Goal: Answer question/provide support

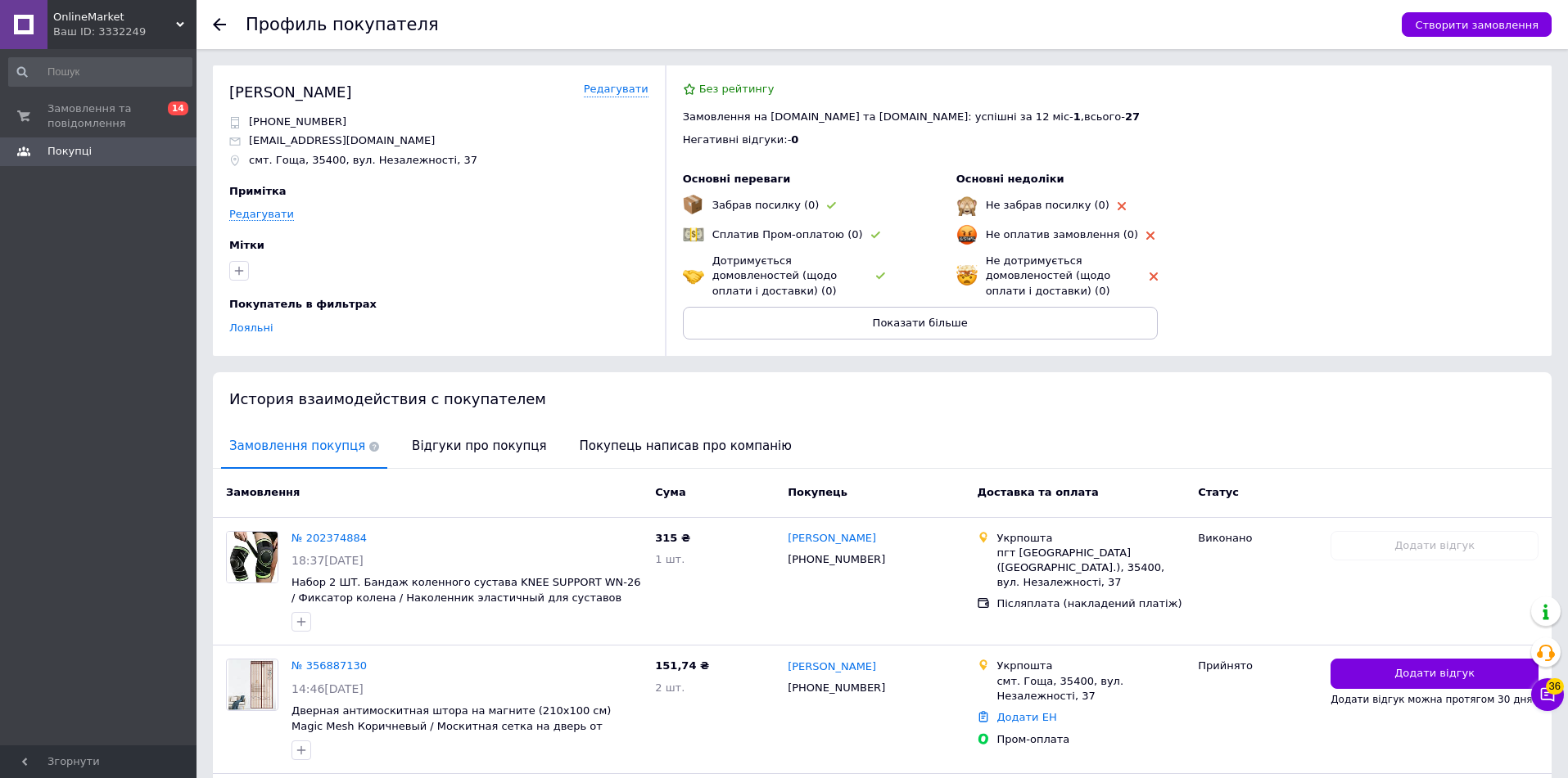
scroll to position [187, 0]
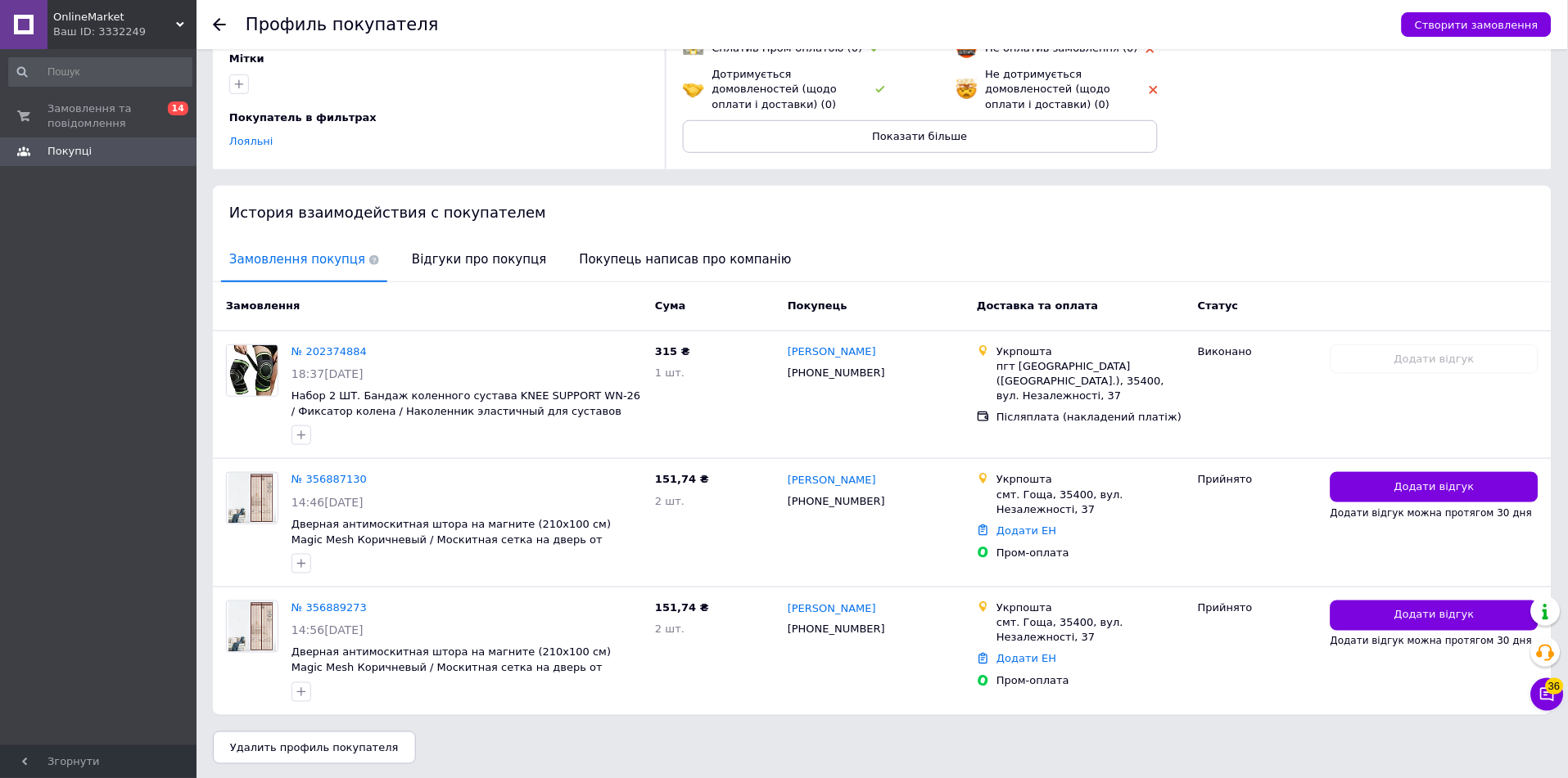
drag, startPoint x: 218, startPoint y: 76, endPoint x: 167, endPoint y: 36, distance: 64.8
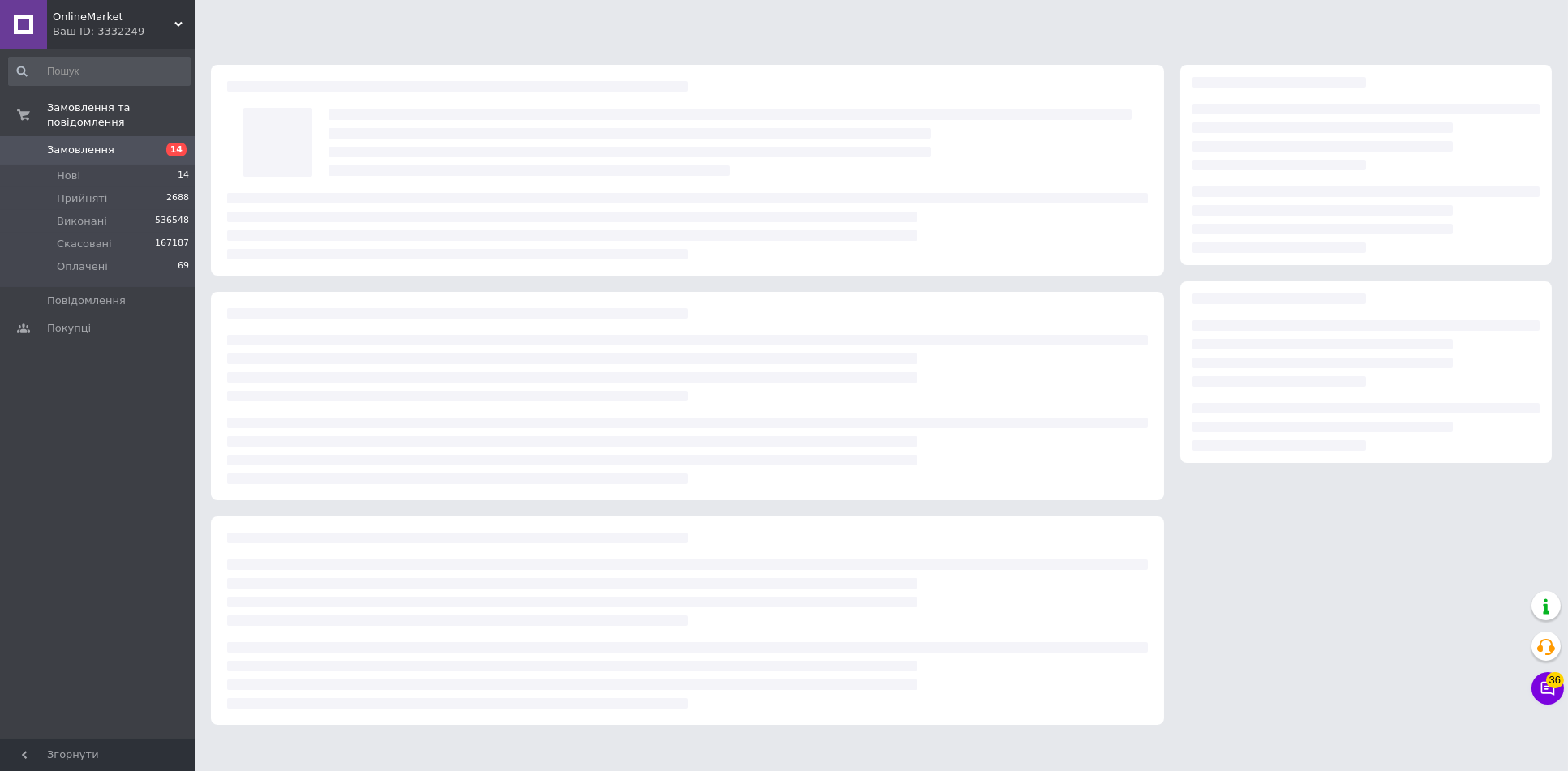
click at [136, 22] on span "OnlineMarket" at bounding box center [114, 17] width 122 height 14
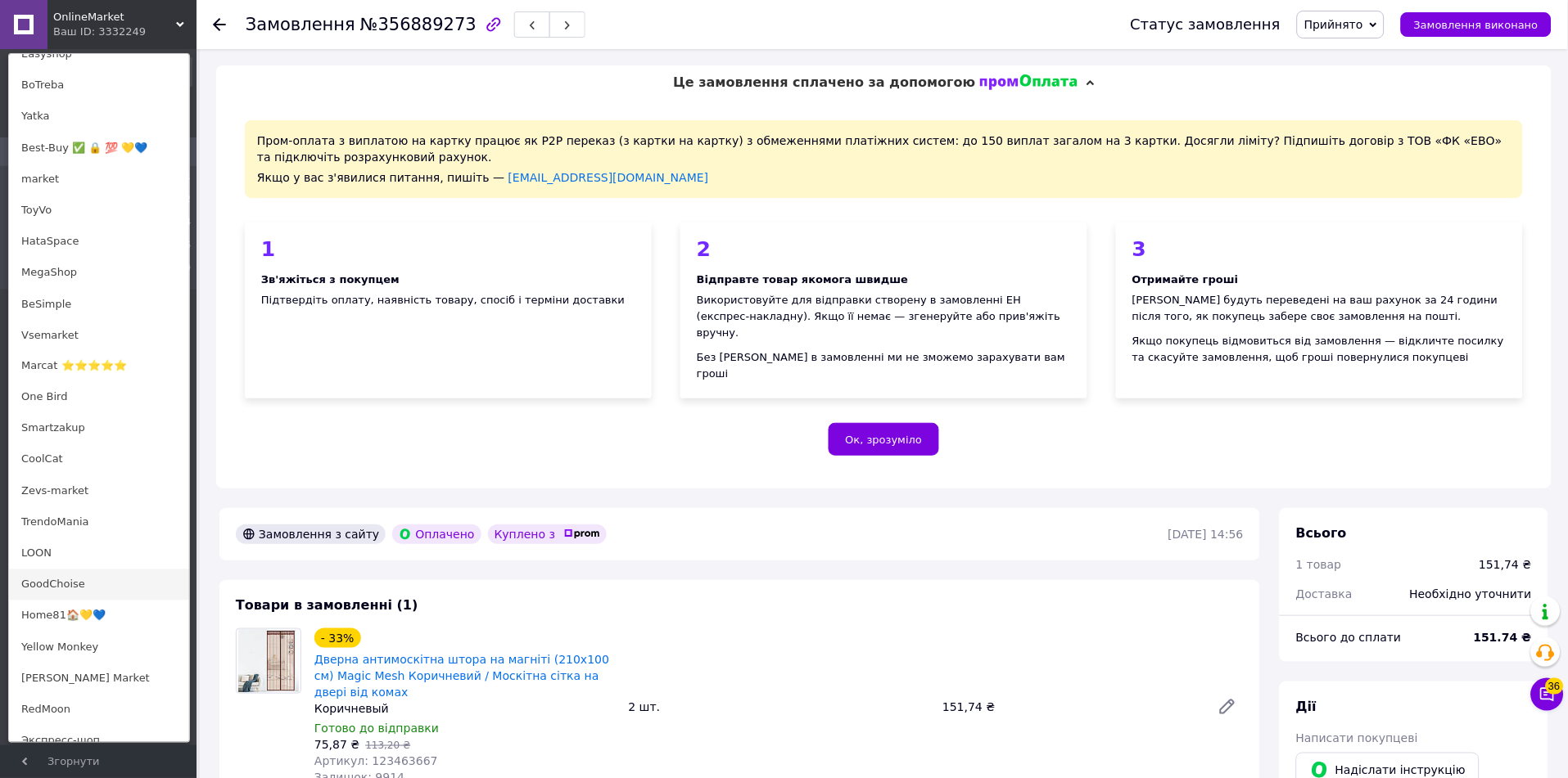
scroll to position [497, 0]
drag, startPoint x: 71, startPoint y: 307, endPoint x: 83, endPoint y: 279, distance: 30.5
click at [71, 307] on link "BeSimple" at bounding box center [99, 307] width 180 height 31
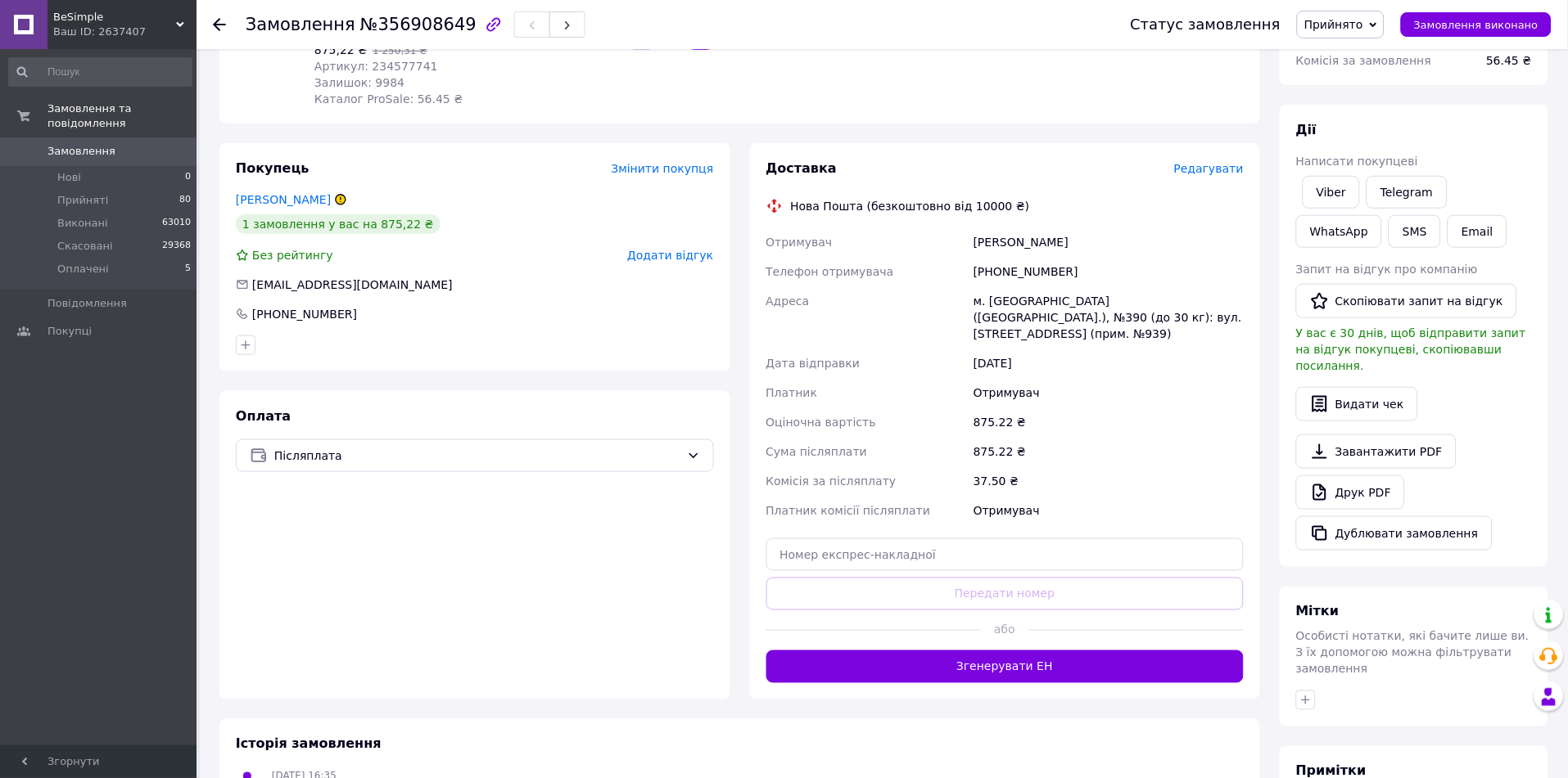
scroll to position [211, 0]
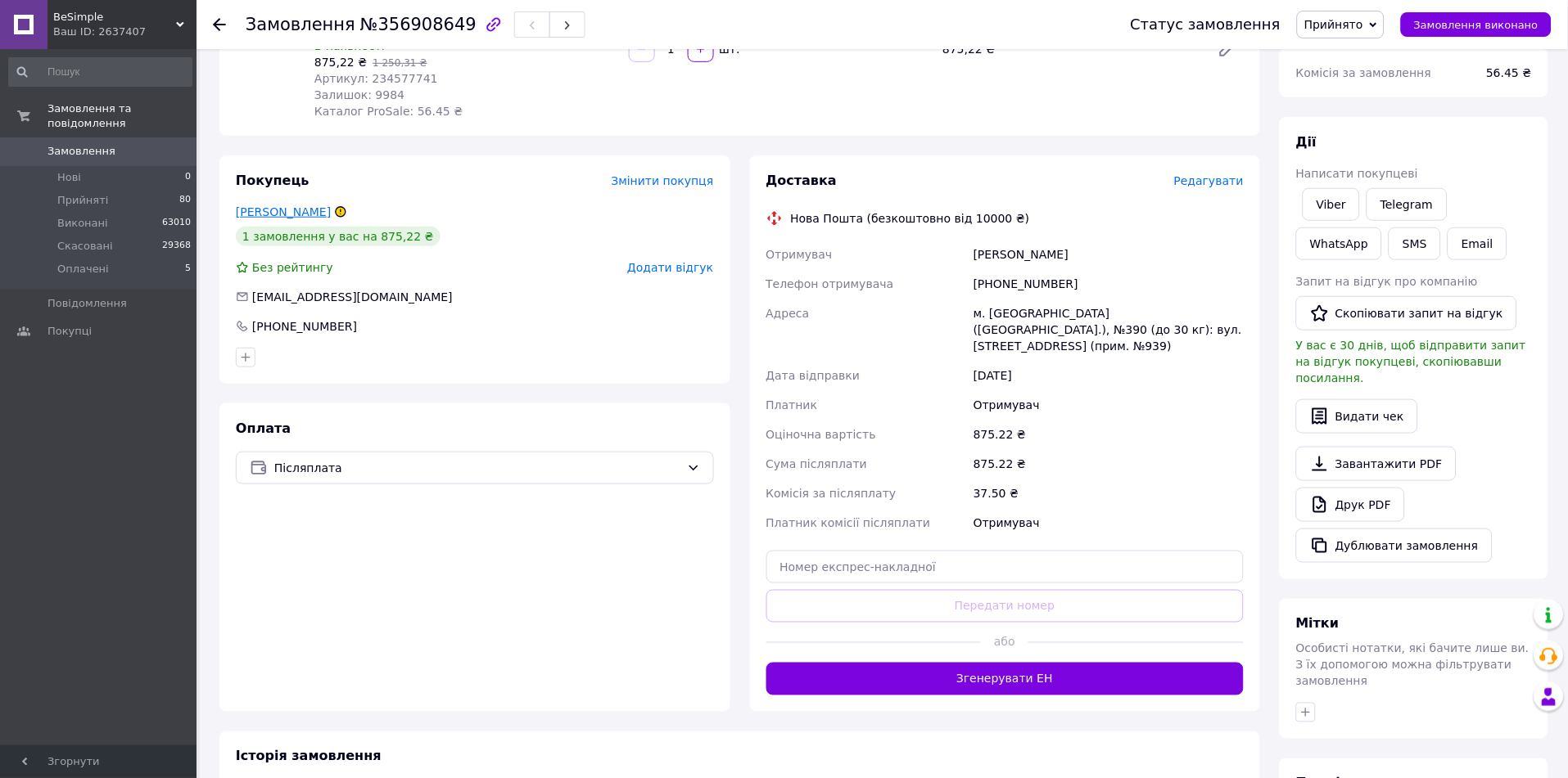
click at [280, 209] on link "Чуйко Лилия" at bounding box center [284, 211] width 95 height 13
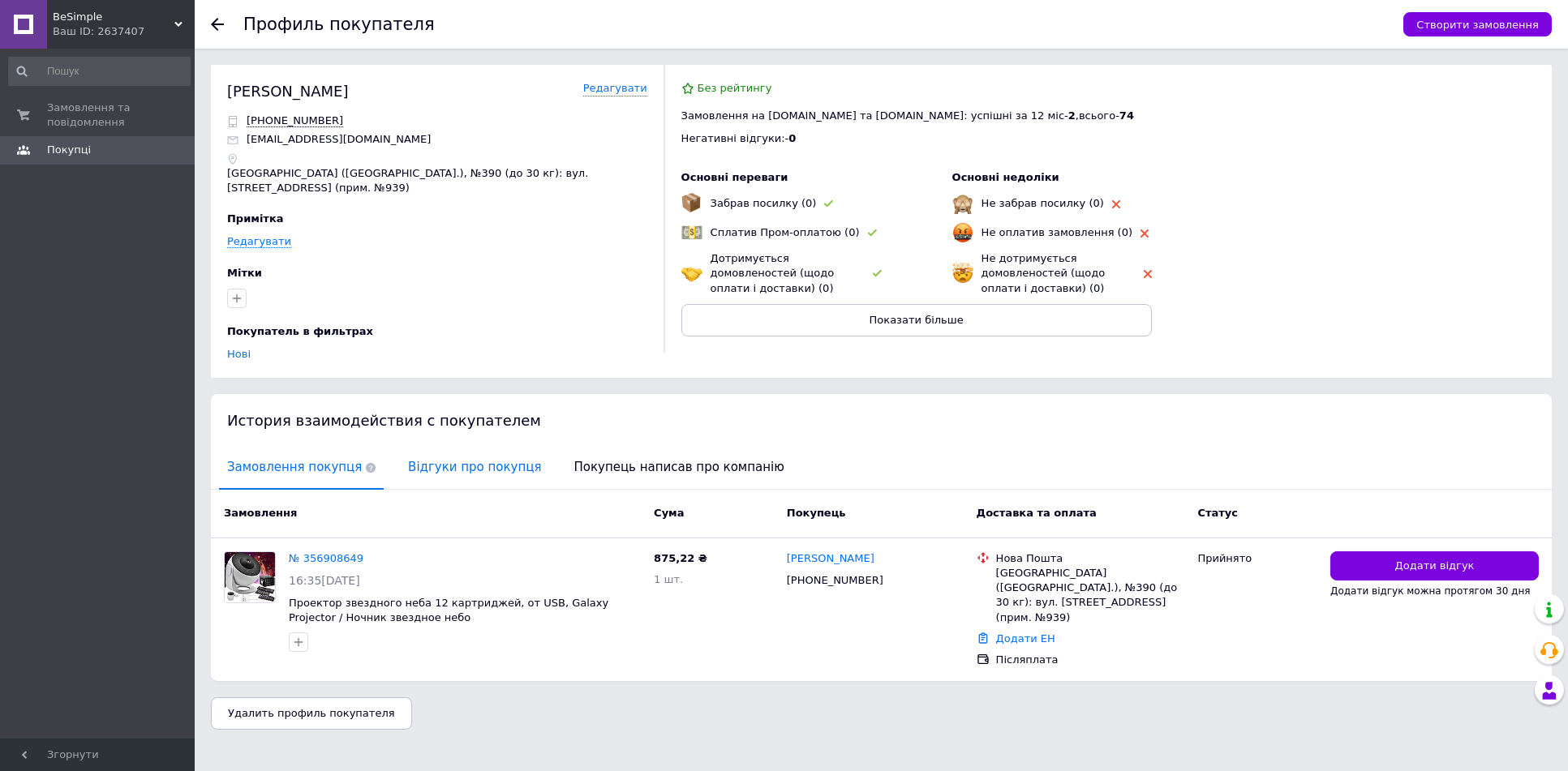
click at [409, 447] on span "Відгуки про покупця" at bounding box center [474, 467] width 149 height 41
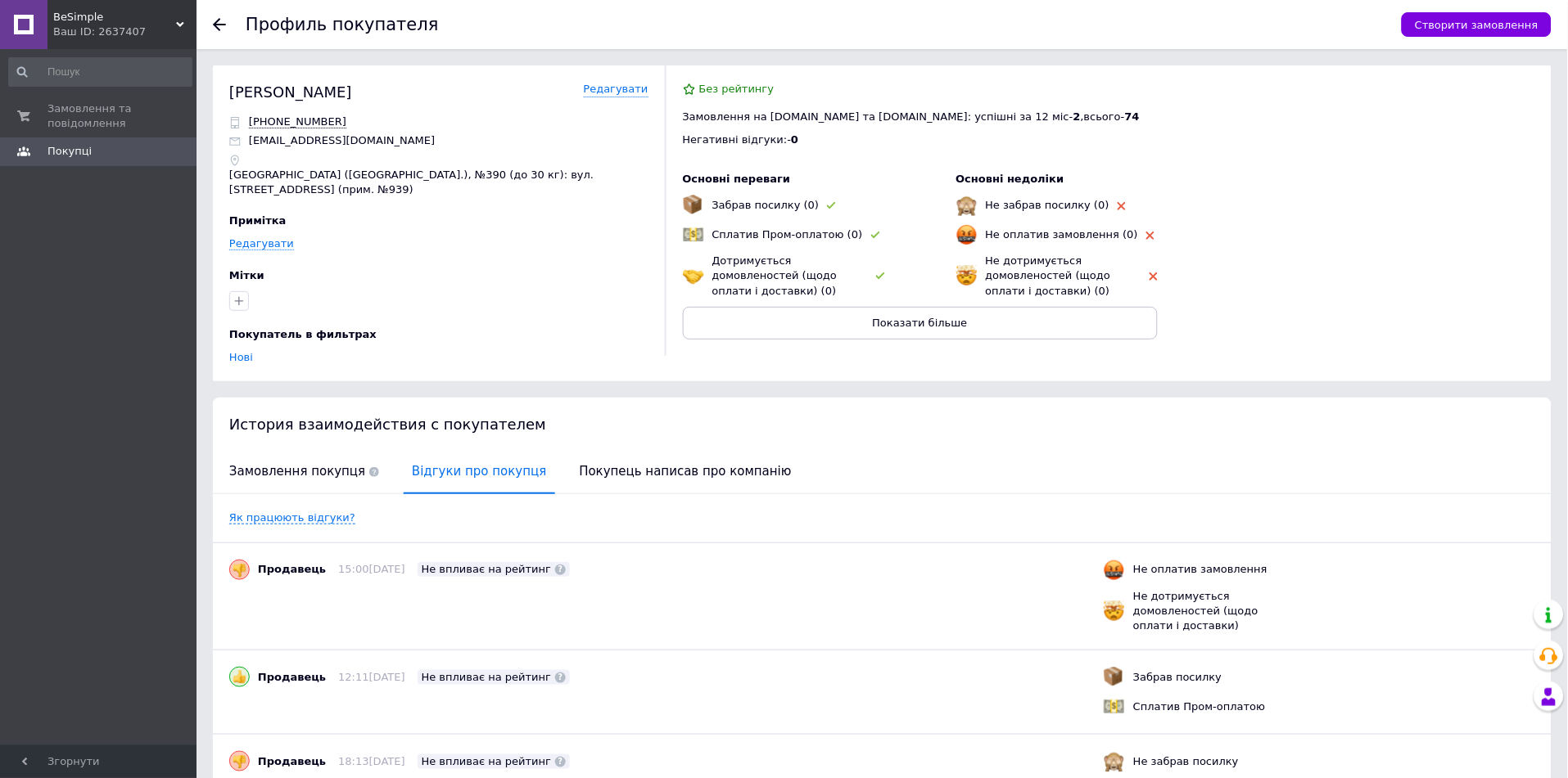
click at [218, 28] on use at bounding box center [219, 24] width 13 height 13
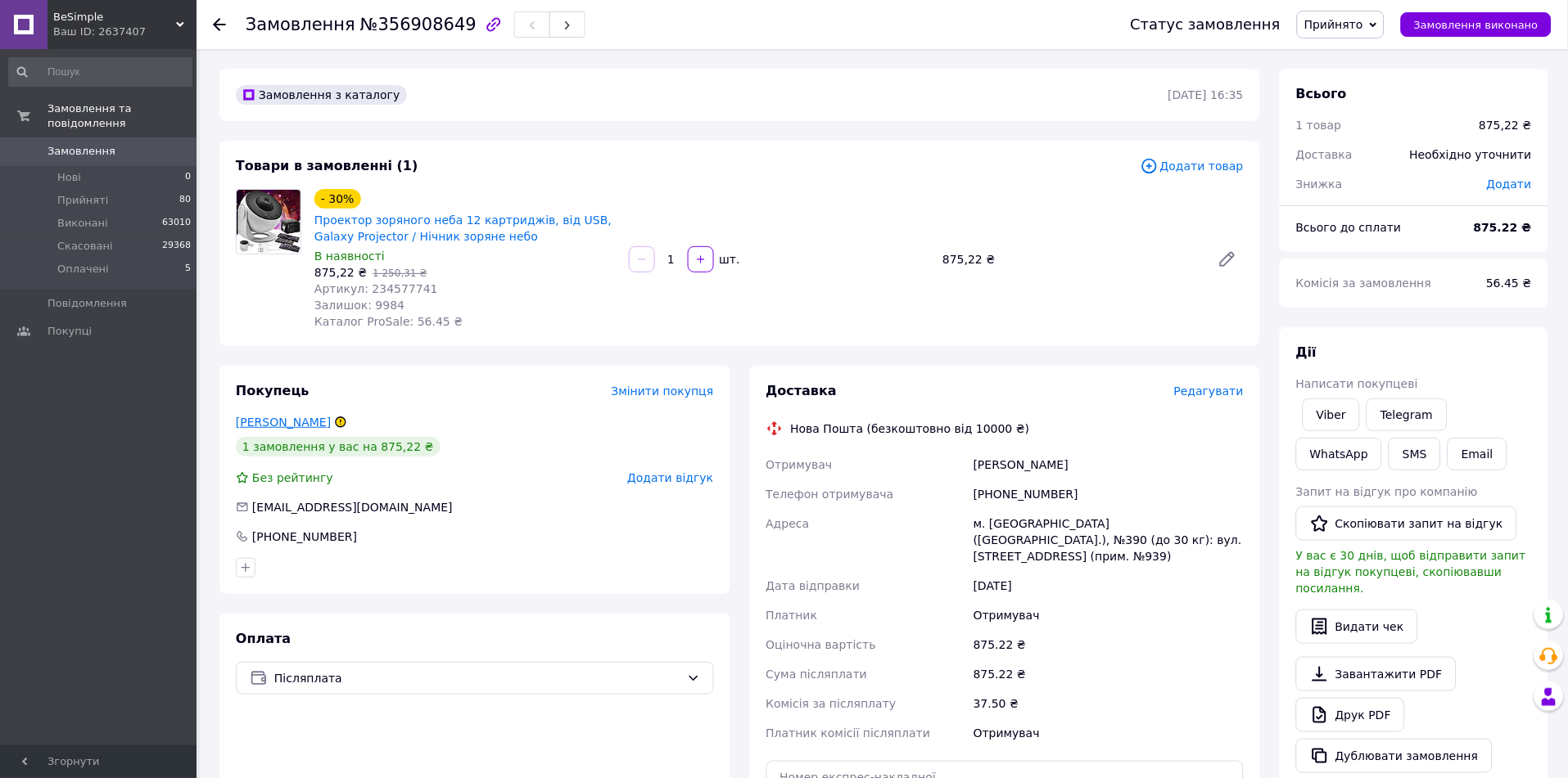
click at [270, 421] on link "Чуйко Лилия" at bounding box center [284, 422] width 95 height 13
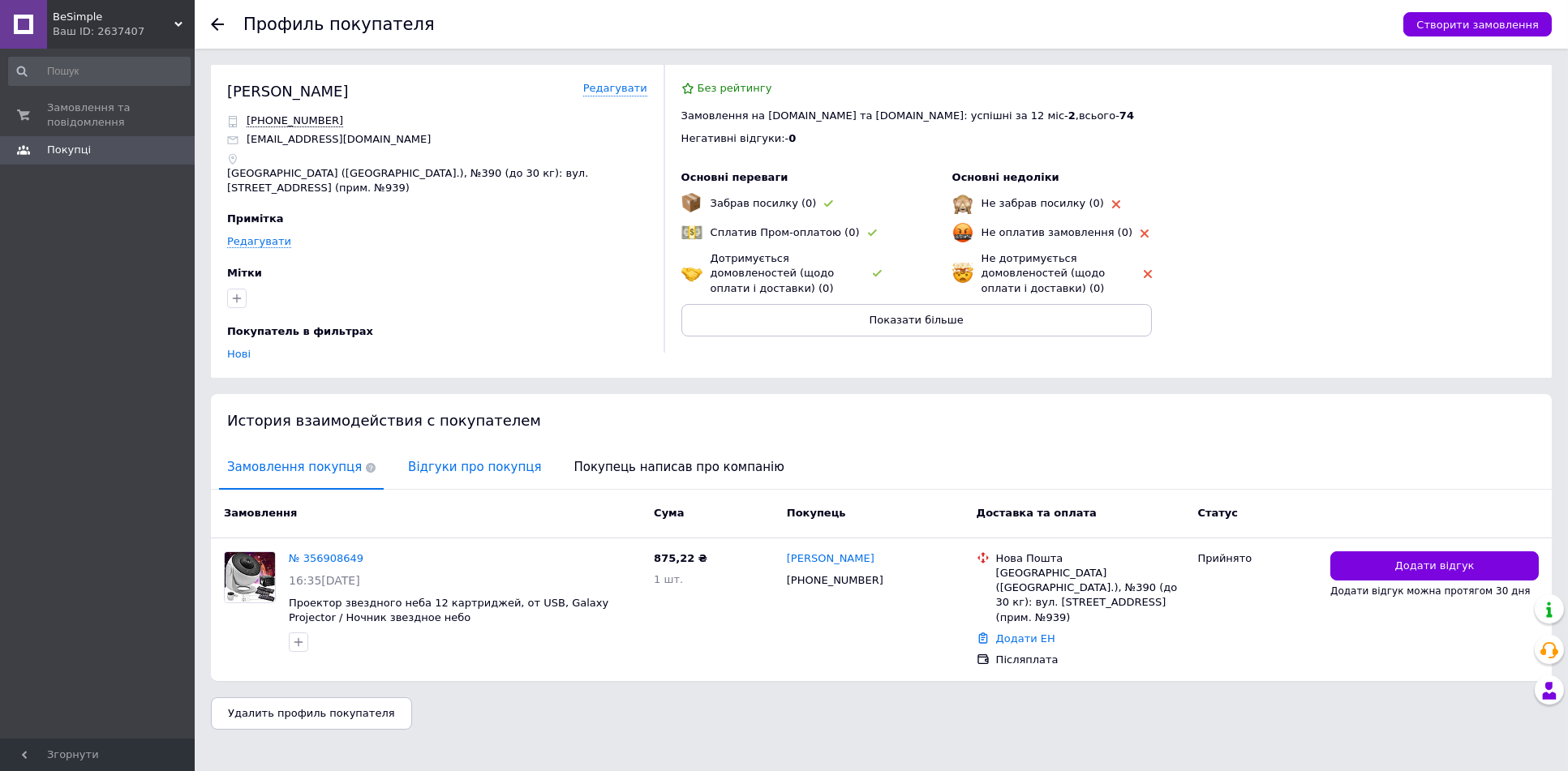
click at [465, 447] on span "Відгуки про покупця" at bounding box center [474, 467] width 149 height 41
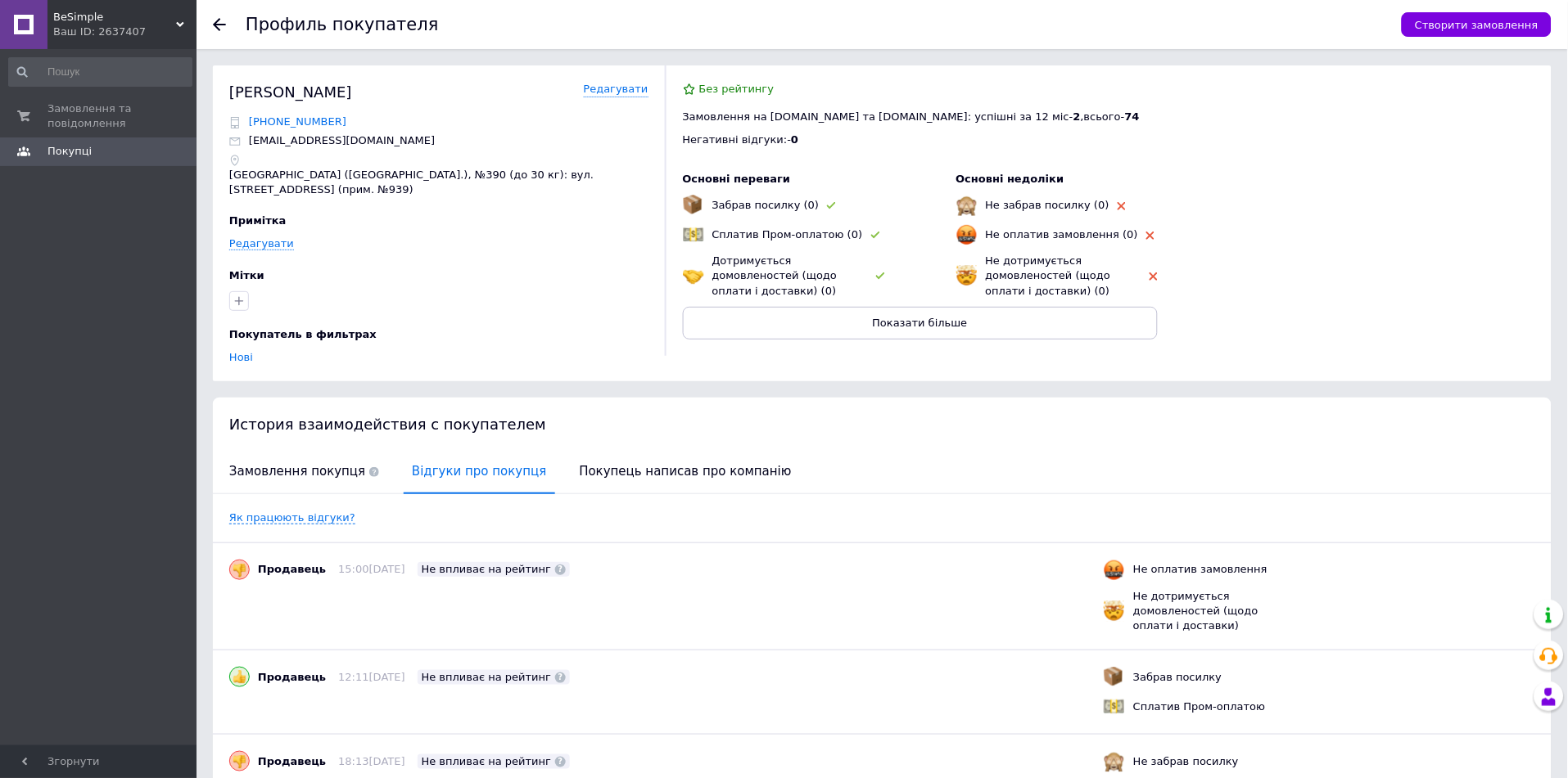
click at [303, 126] on span "+380509460968" at bounding box center [297, 121] width 98 height 13
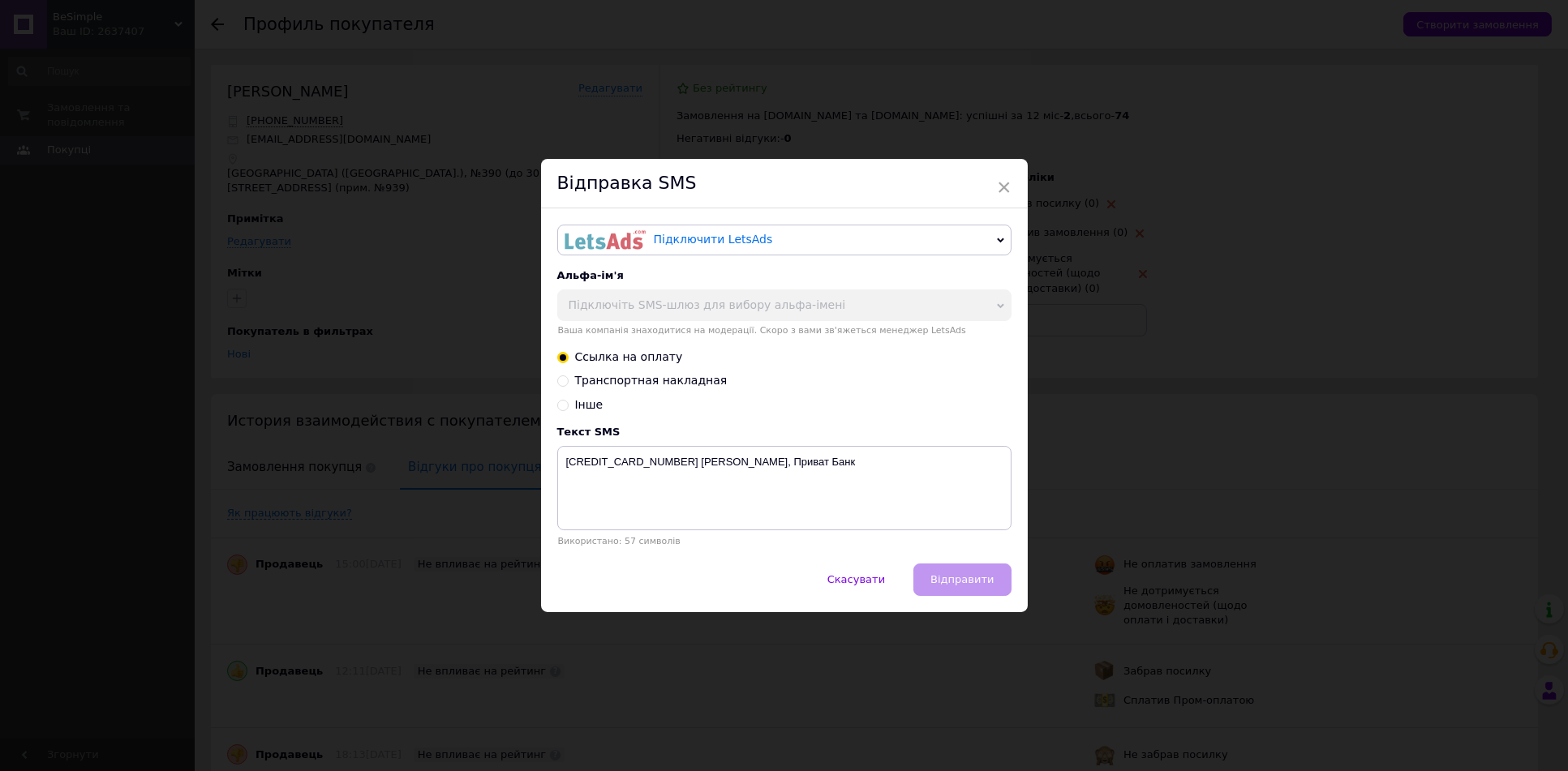
click at [311, 173] on div "× Відправка SMS Підключити LetsAds Підключити SMSClub Альфа-ім'я Підключіть SMS…" at bounding box center [784, 386] width 1568 height 771
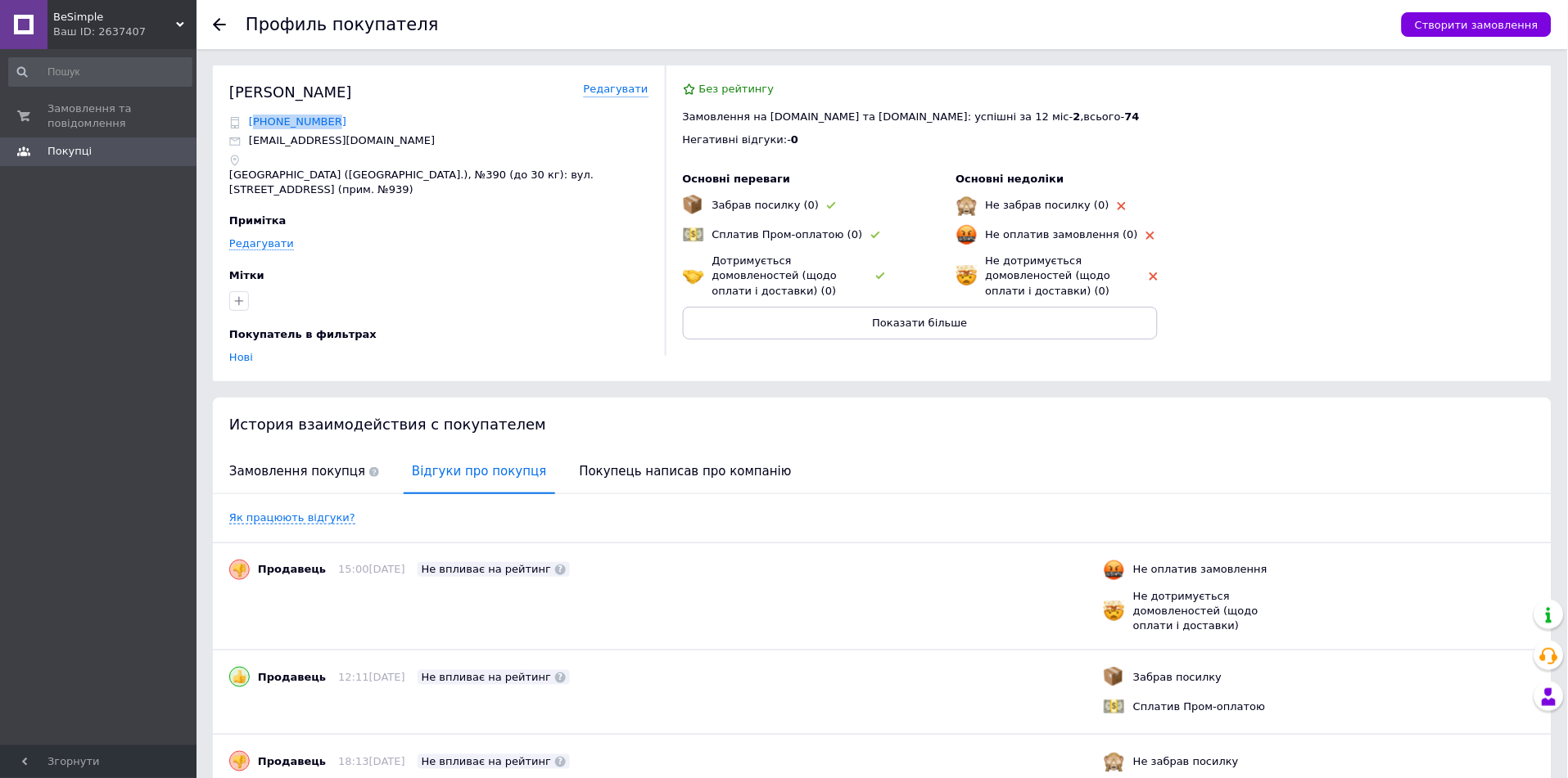
drag, startPoint x: 337, startPoint y: 128, endPoint x: 255, endPoint y: 126, distance: 82.0
click at [255, 126] on div "+380509460968" at bounding box center [439, 121] width 419 height 14
copy span "380509460968"
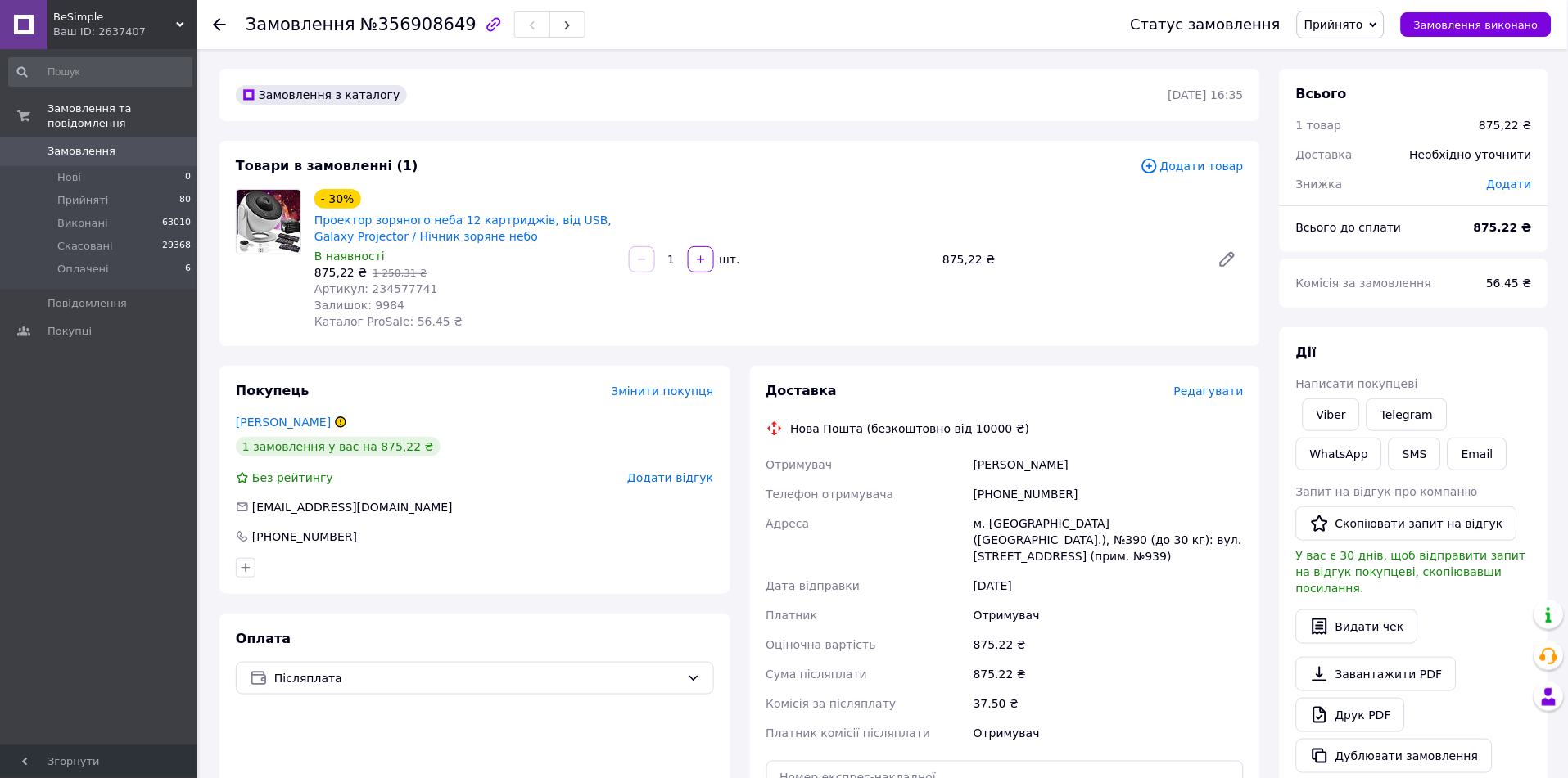
click at [62, 29] on div "Ваш ID: 2637407" at bounding box center [125, 31] width 144 height 14
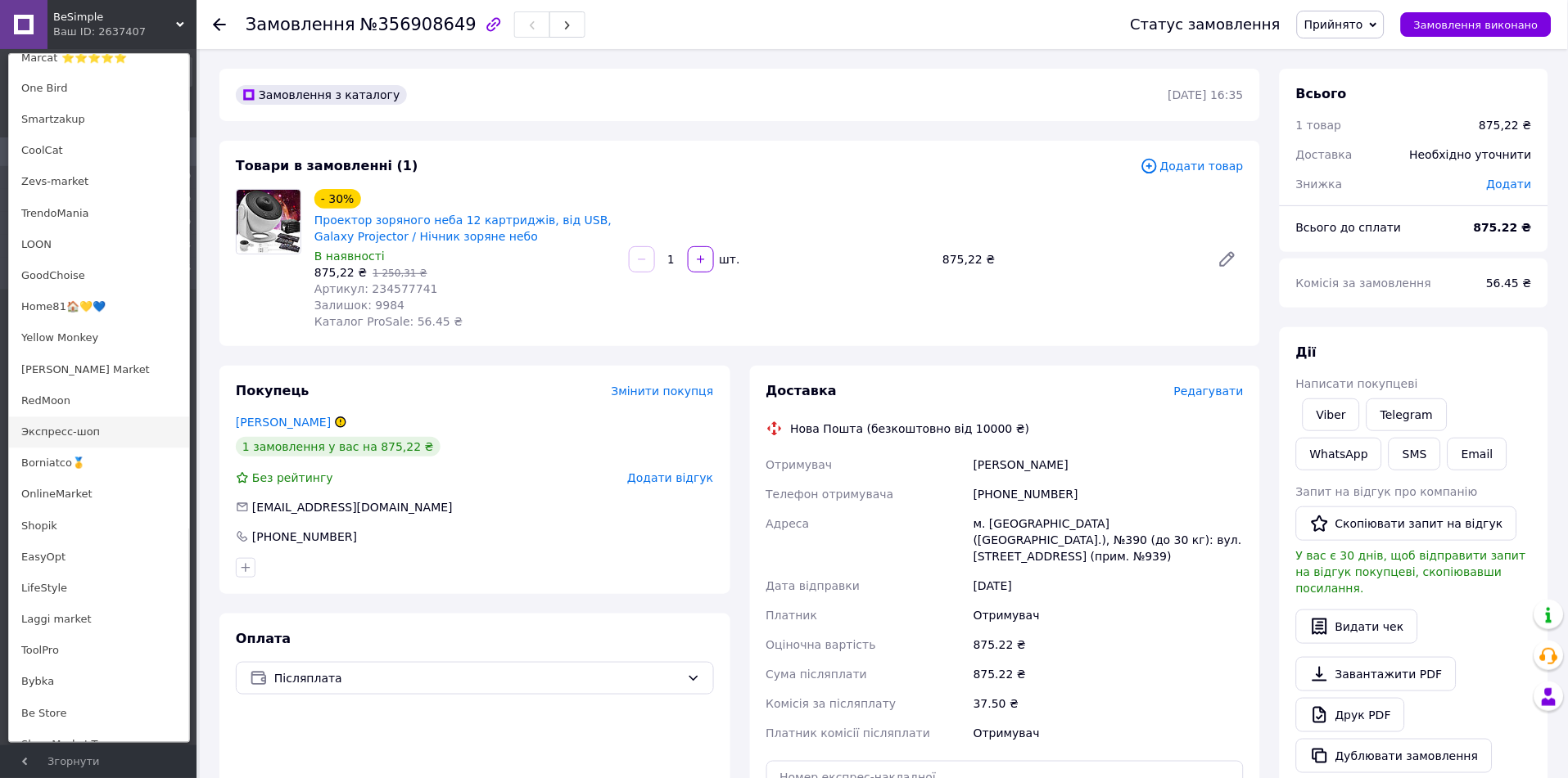
scroll to position [770, 0]
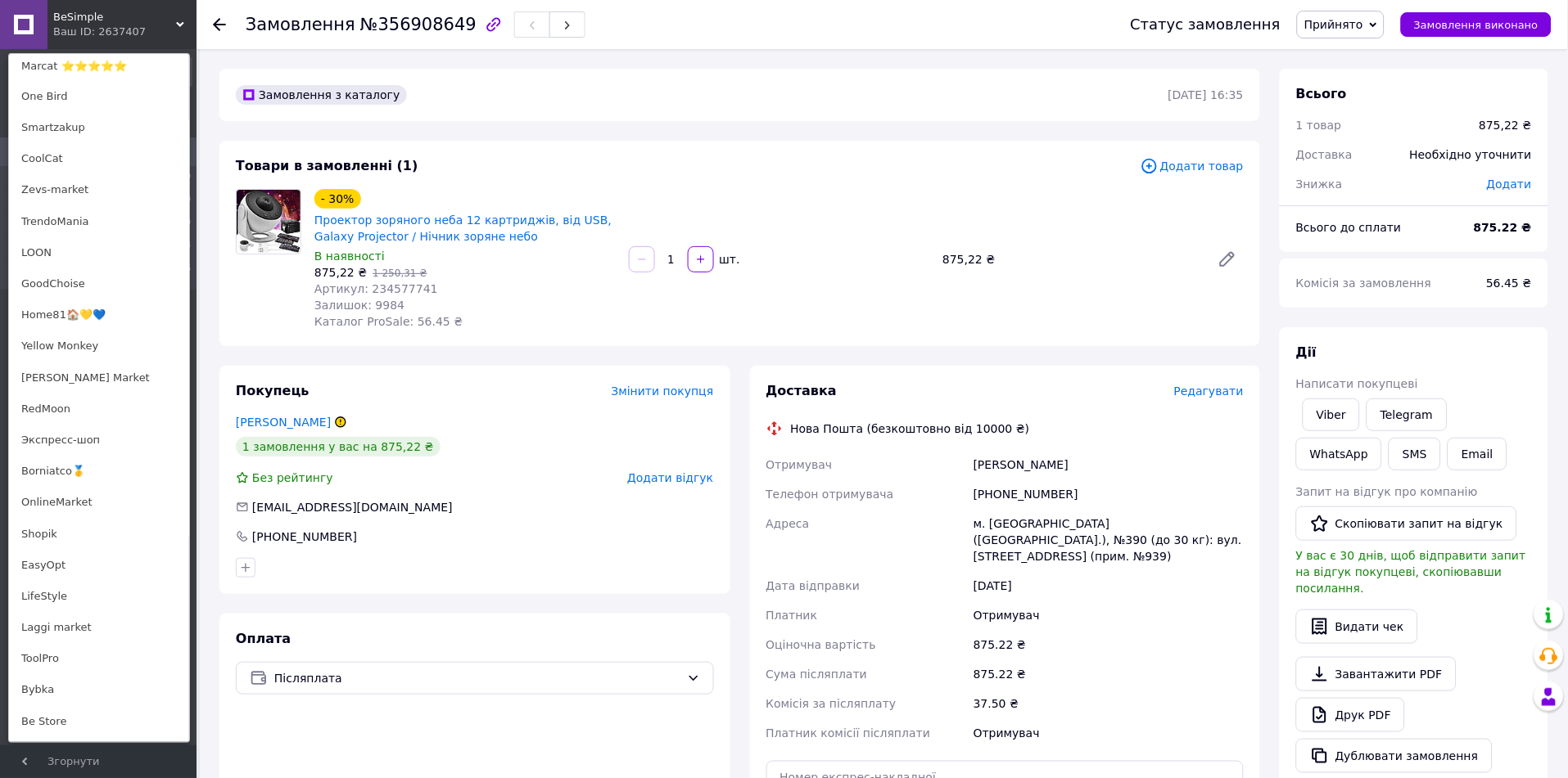
drag, startPoint x: 76, startPoint y: 320, endPoint x: 82, endPoint y: 312, distance: 10.0
click at [76, 320] on link "Home81🏠💛💙" at bounding box center [99, 316] width 180 height 31
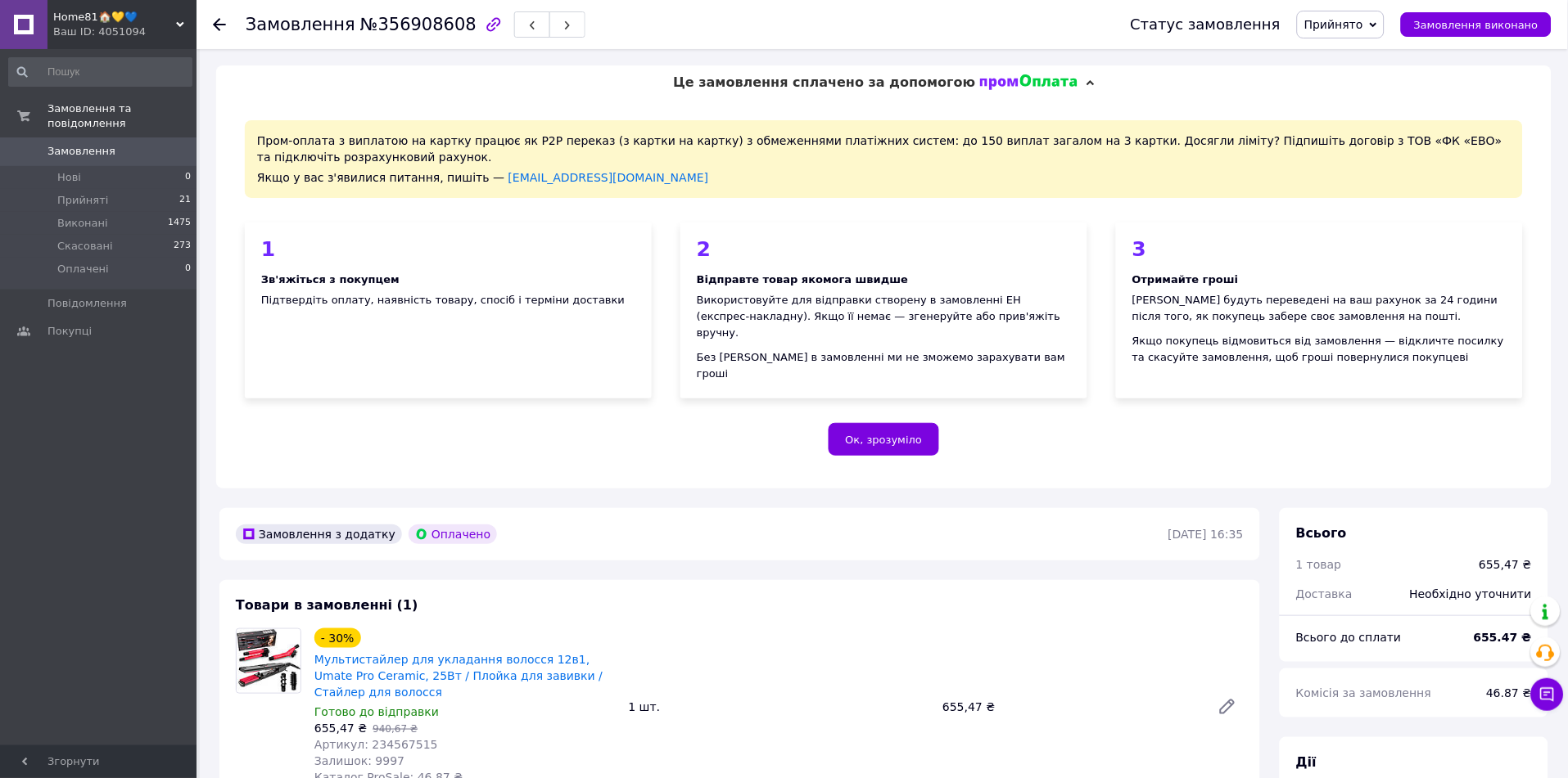
click at [251, 423] on div "Ок, зрозуміло" at bounding box center [884, 439] width 1278 height 33
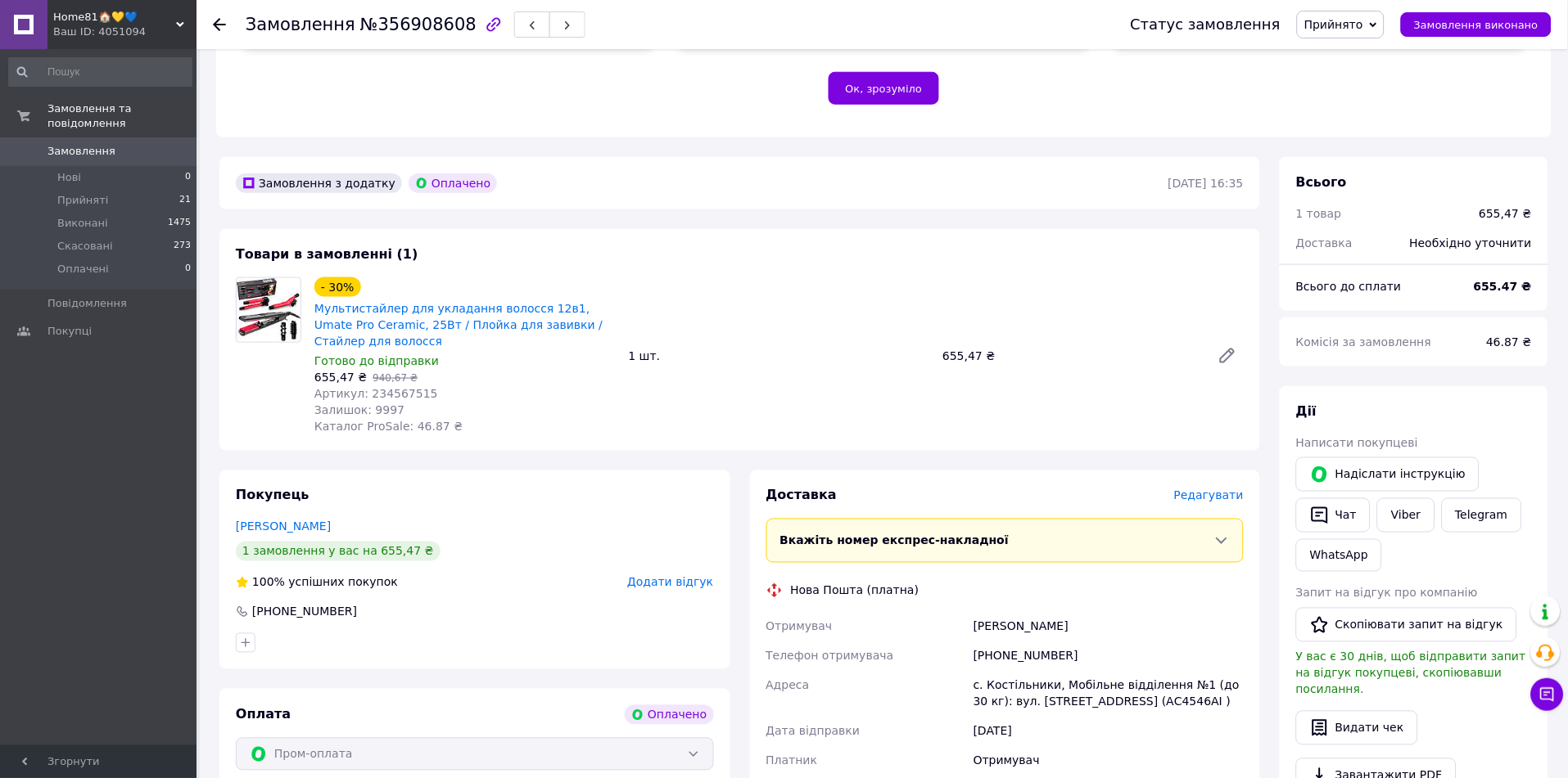
scroll to position [364, 0]
